Goal: Find specific page/section: Find specific page/section

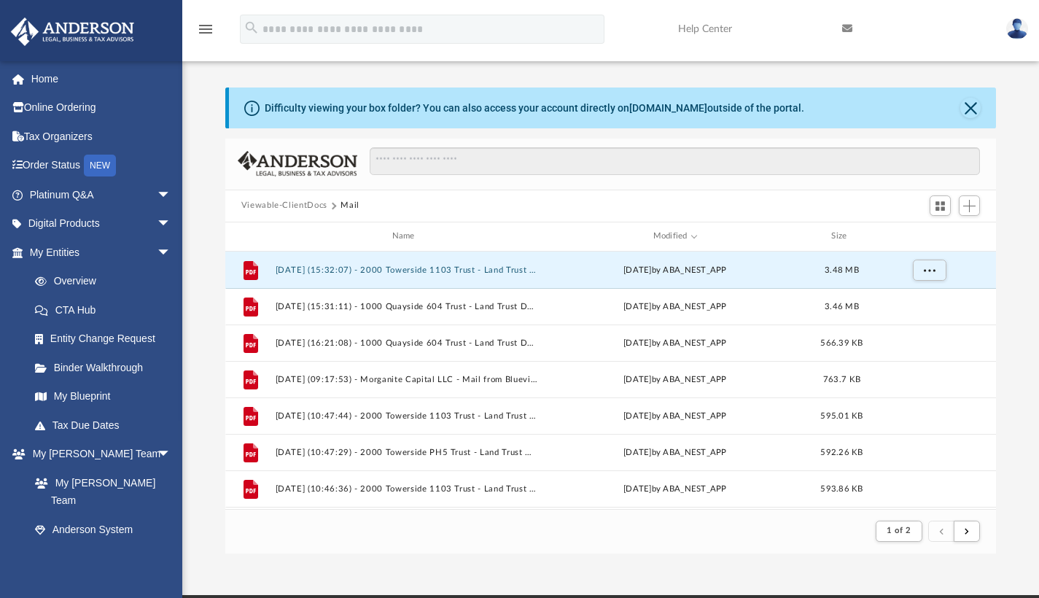
scroll to position [276, 760]
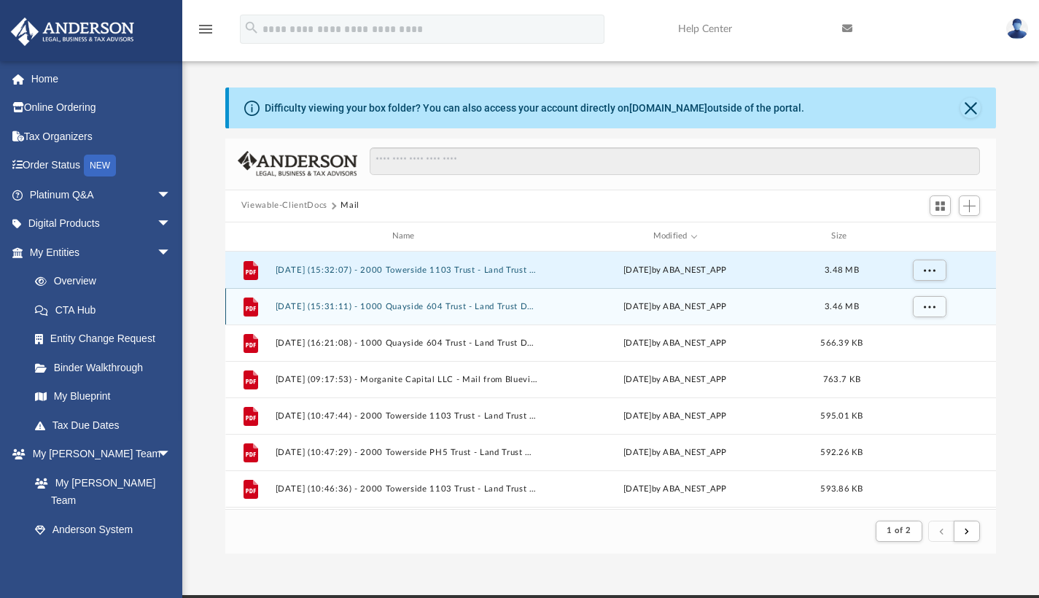
click at [407, 308] on button "[DATE] (15:31:11) - 1000 Quayside 604 Trust - Land Trust Documents.pdf" at bounding box center [406, 305] width 262 height 9
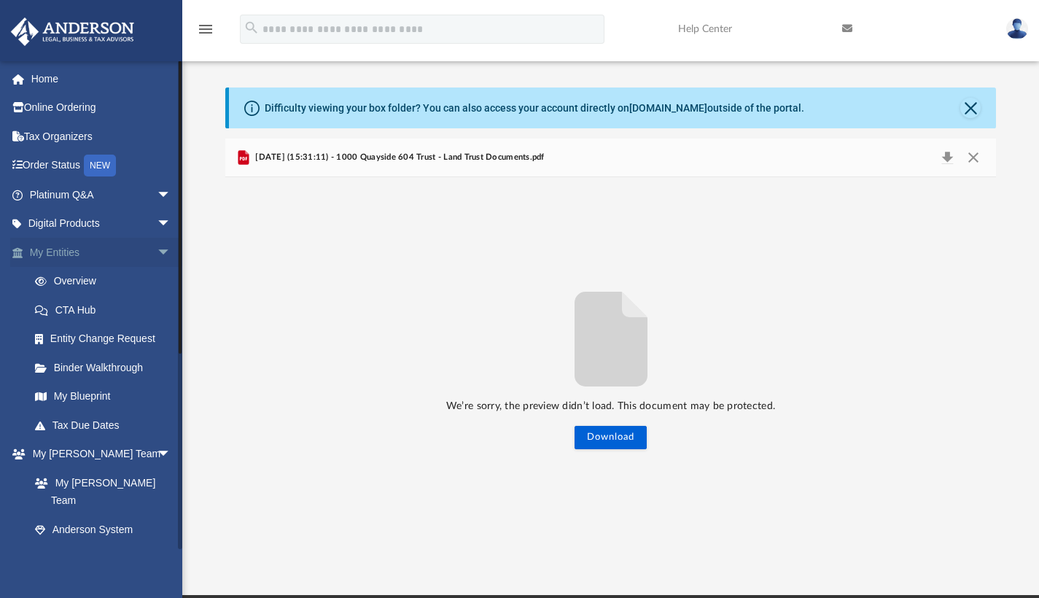
click at [107, 243] on link "My Entities arrow_drop_down" at bounding box center [101, 252] width 183 height 29
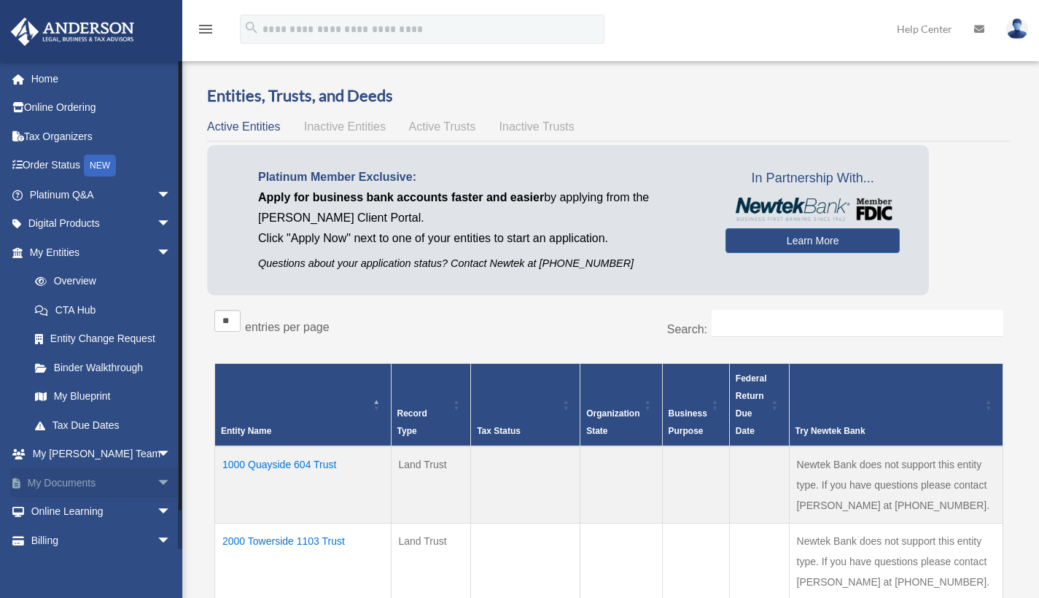
click at [88, 468] on link "My Documents arrow_drop_down" at bounding box center [101, 482] width 183 height 29
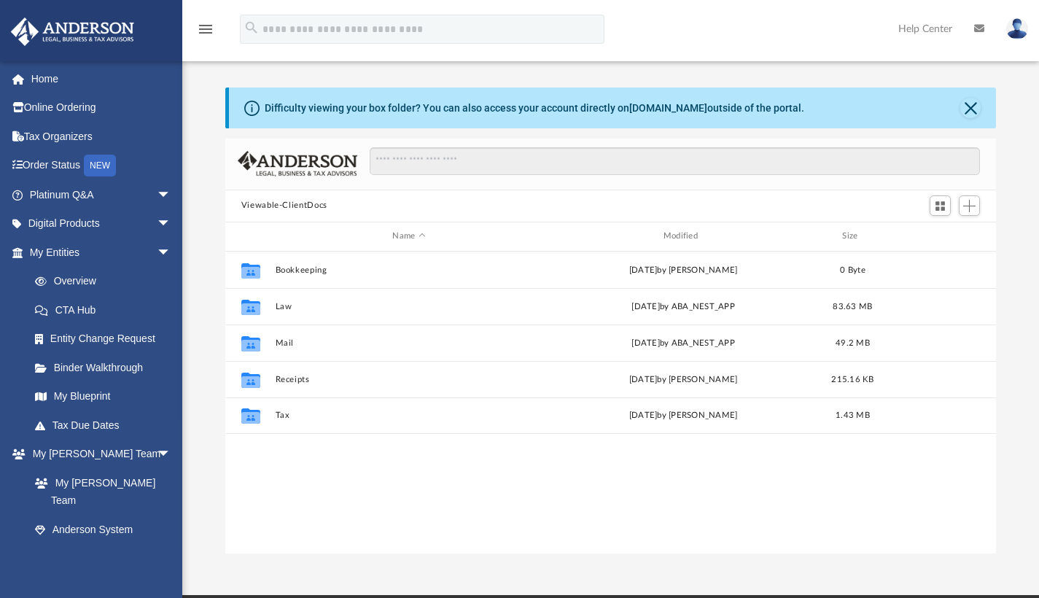
scroll to position [321, 760]
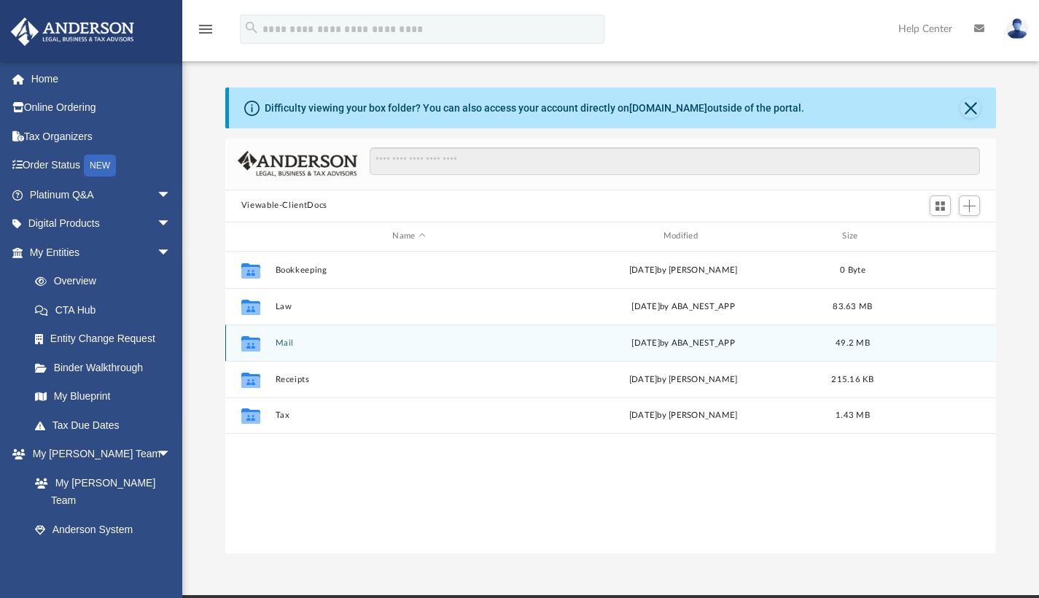
click at [293, 345] on button "Mail" at bounding box center [409, 341] width 268 height 9
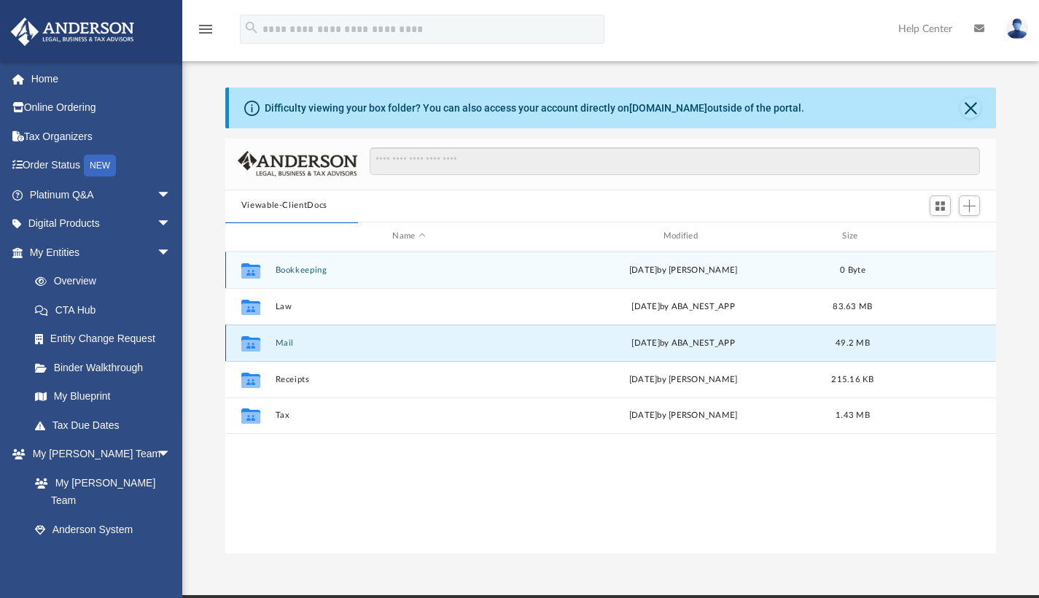
scroll to position [276, 760]
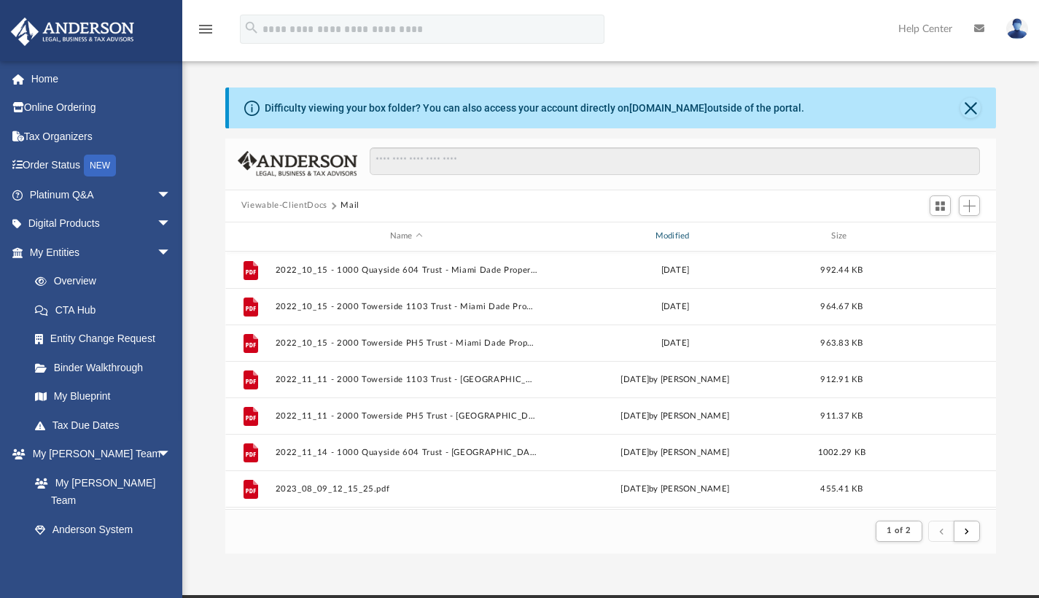
click at [687, 233] on div "Modified" at bounding box center [674, 236] width 262 height 13
click at [674, 235] on div "Modified" at bounding box center [674, 236] width 262 height 13
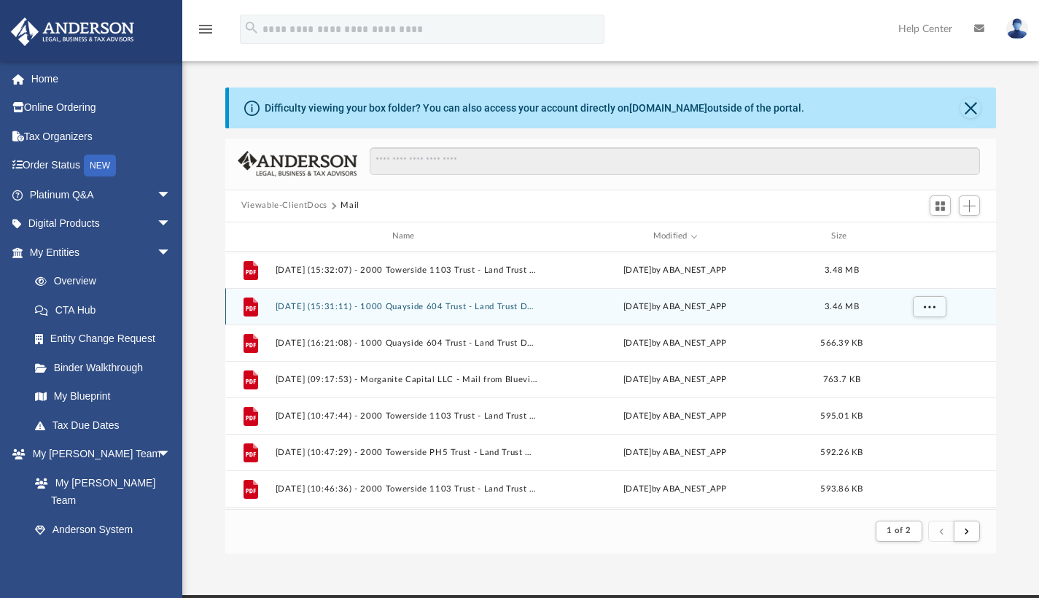
click at [475, 302] on button "[DATE] (15:31:11) - 1000 Quayside 604 Trust - Land Trust Documents.pdf" at bounding box center [406, 305] width 262 height 9
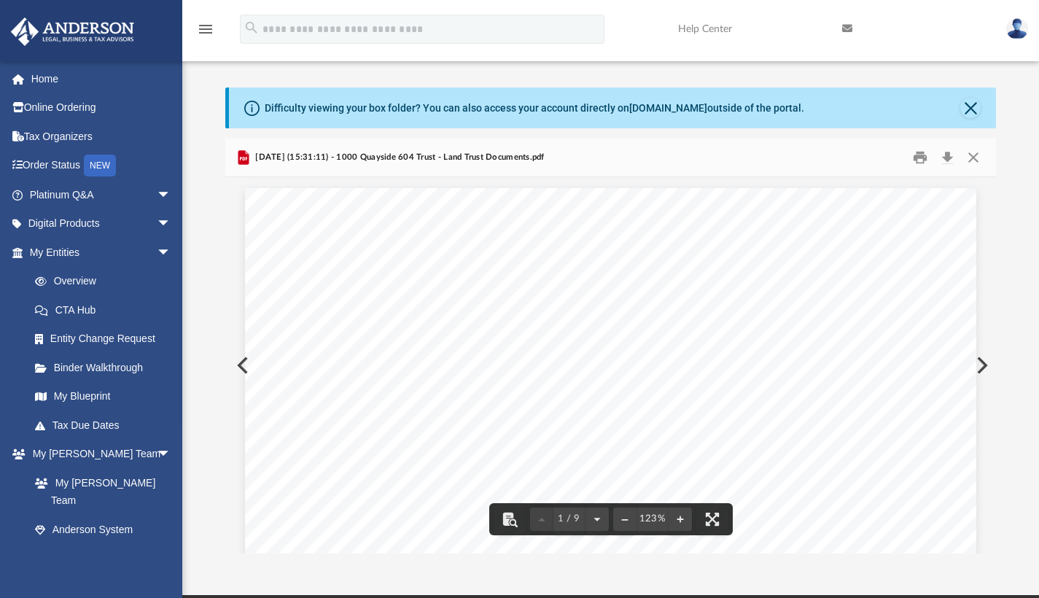
scroll to position [0, 0]
